Goal: Task Accomplishment & Management: Use online tool/utility

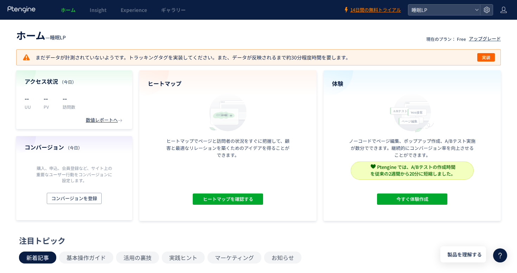
click at [441, 16] on header "ホーム Insight Experience ギャラリー 14日間の無料トライアル 睡眠LP" at bounding box center [258, 10] width 517 height 20
click at [435, 11] on span "睡眠LP" at bounding box center [440, 10] width 63 height 11
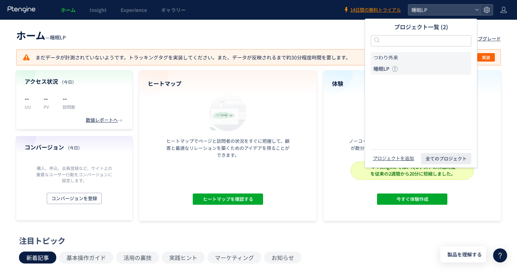
click at [407, 61] on li "つわり外来" at bounding box center [420, 57] width 101 height 11
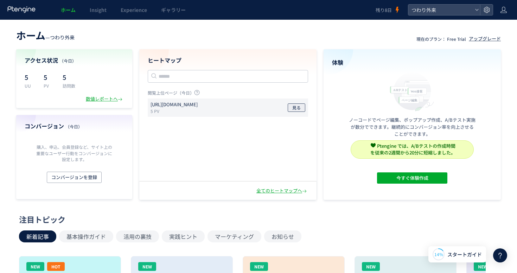
click at [291, 106] on button "見る" at bounding box center [296, 107] width 18 height 8
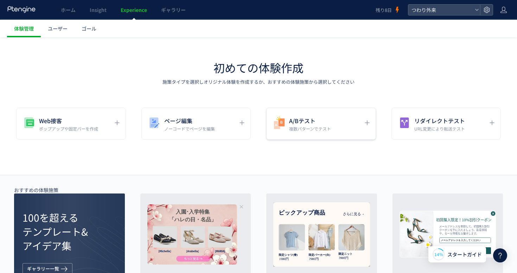
click at [303, 122] on h5 "A/Bテスト" at bounding box center [310, 121] width 42 height 10
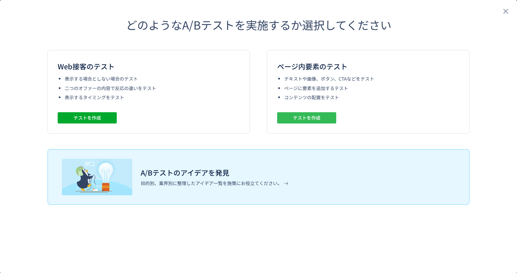
click at [303, 118] on span "テストを作成" at bounding box center [306, 117] width 27 height 11
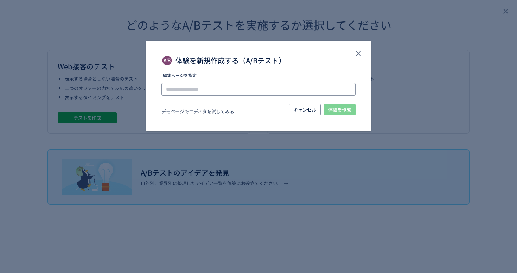
click at [270, 89] on input "体験を新規作成する（A/Bテスト）" at bounding box center [258, 89] width 194 height 13
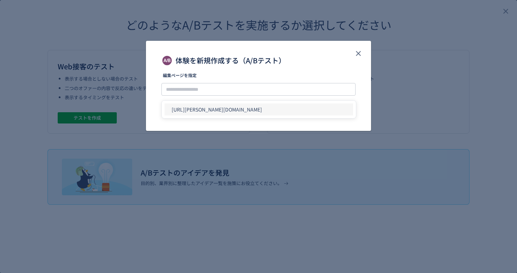
click at [263, 112] on li "[URL][PERSON_NAME][DOMAIN_NAME]" at bounding box center [258, 109] width 188 height 12
type input "**********"
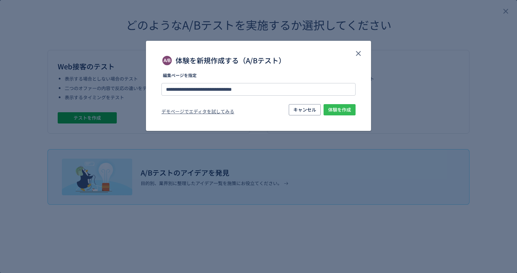
click at [336, 111] on span "体験を作成" at bounding box center [339, 109] width 23 height 11
